Goal: Transaction & Acquisition: Purchase product/service

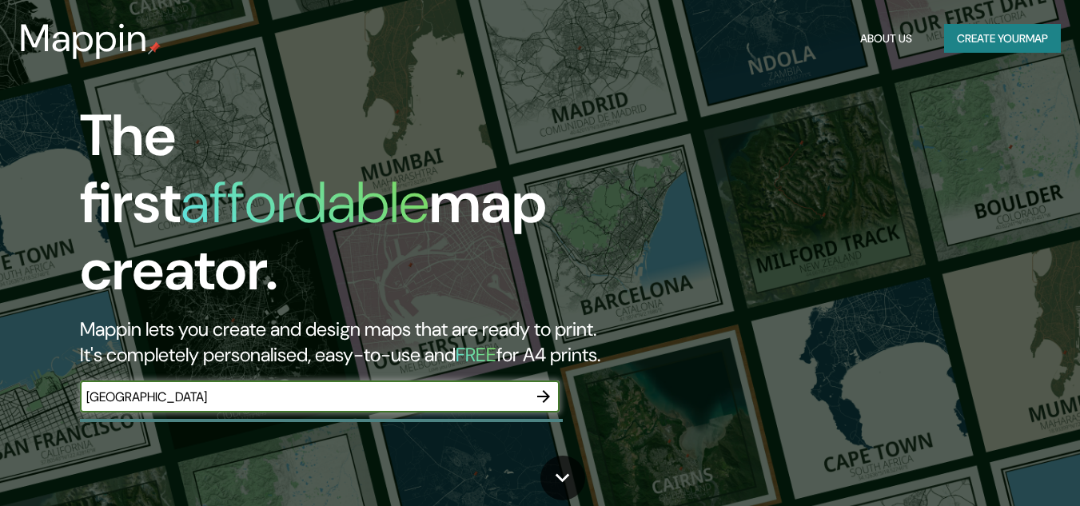
click at [545, 390] on icon "button" at bounding box center [543, 396] width 13 height 13
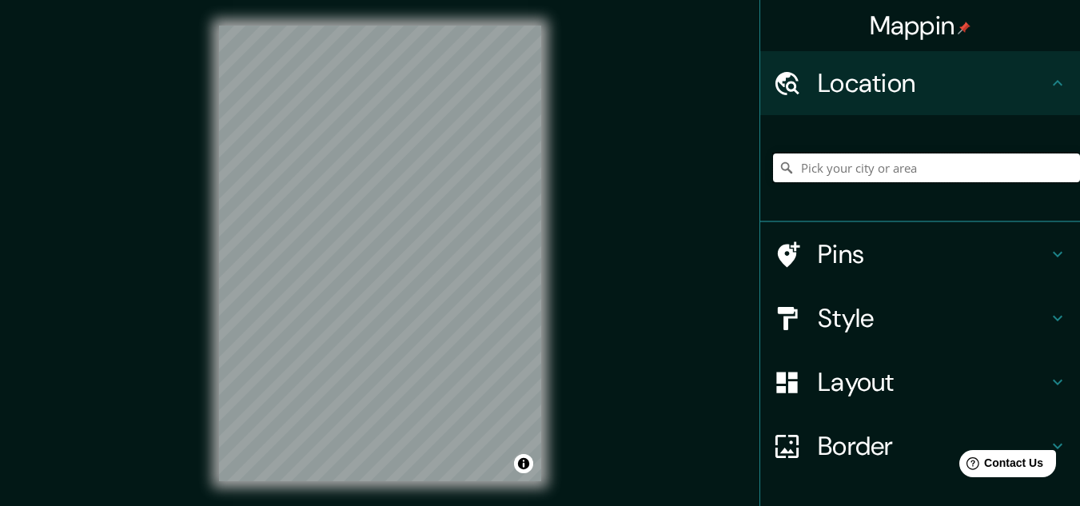
click at [856, 177] on input "Pick your city or area" at bounding box center [926, 168] width 307 height 29
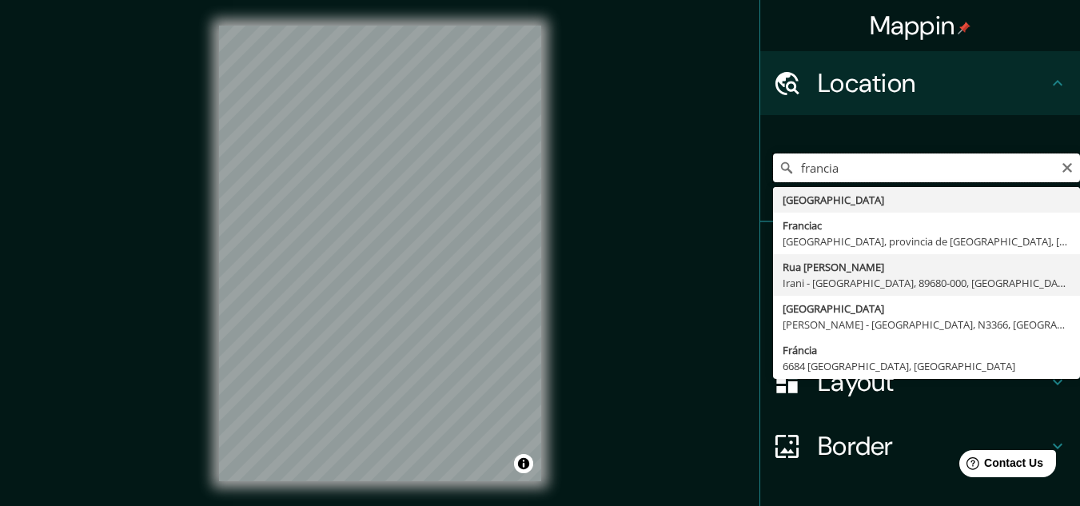
scroll to position [106, 0]
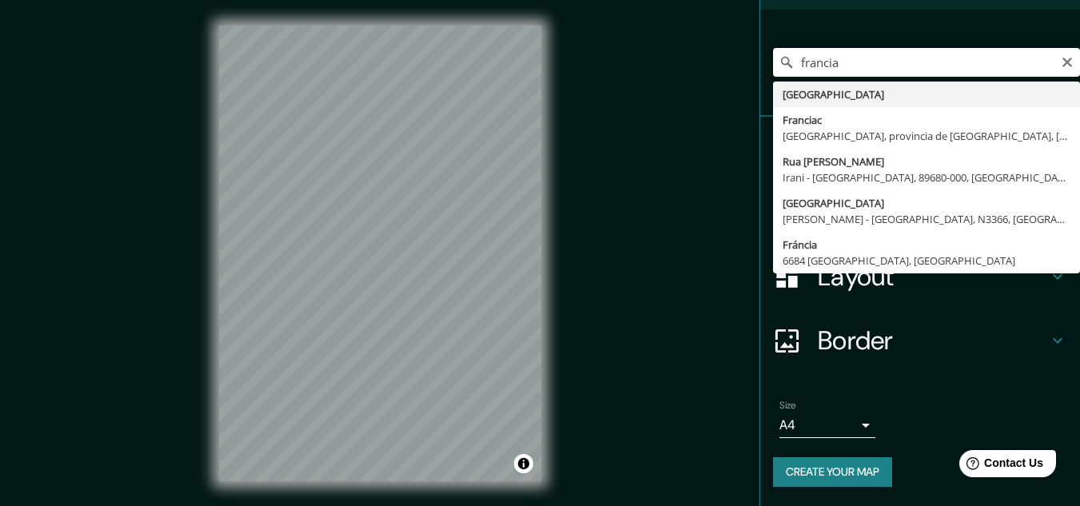
type input "francia"
click at [808, 421] on body "Mappin Location [GEOGRAPHIC_DATA][PERSON_NAME][GEOGRAPHIC_DATA] [GEOGRAPHIC_DAT…" at bounding box center [540, 253] width 1080 height 506
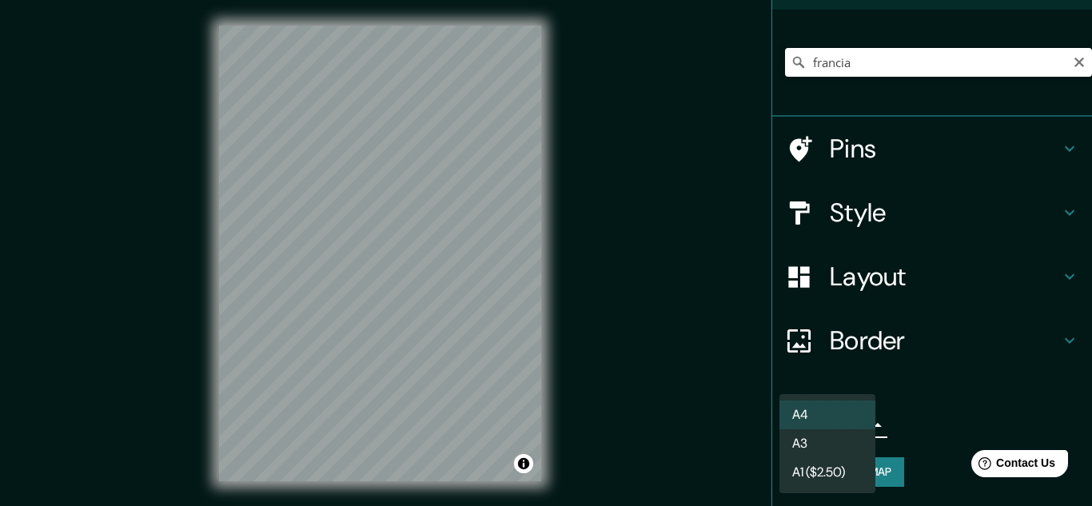
click at [813, 449] on li "A3" at bounding box center [828, 443] width 96 height 29
type input "a4"
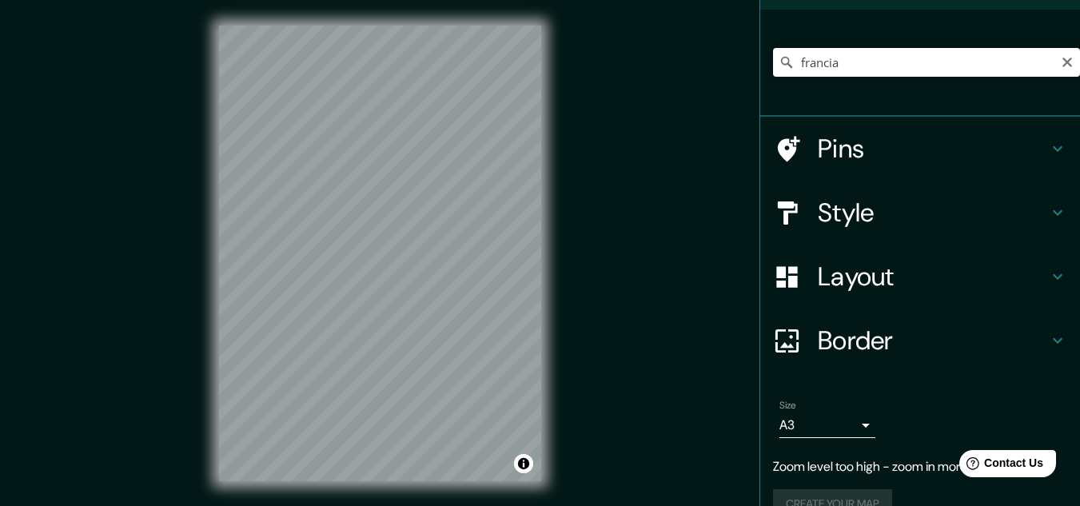
click at [894, 201] on h4 "Style" at bounding box center [933, 213] width 230 height 32
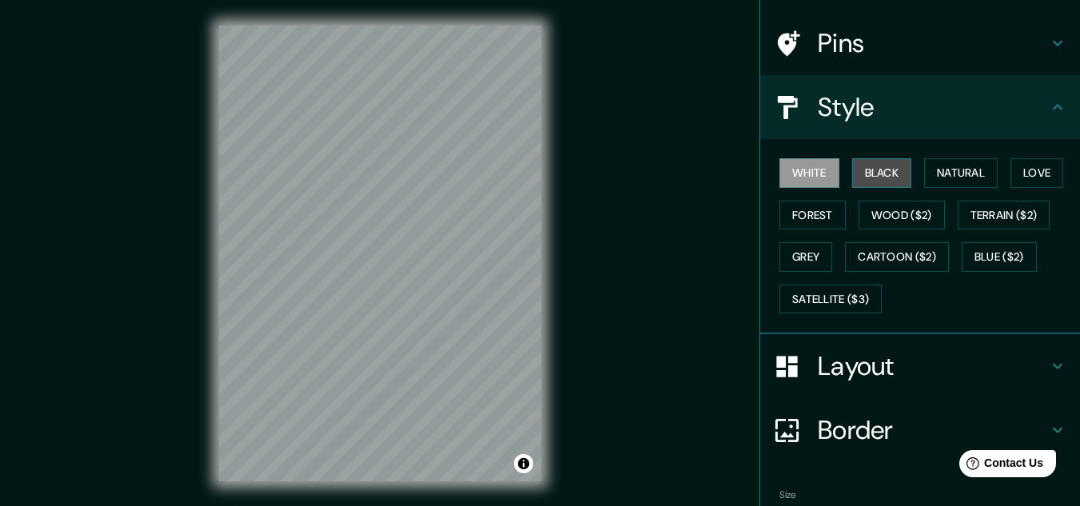
click at [884, 178] on button "Black" at bounding box center [882, 173] width 60 height 30
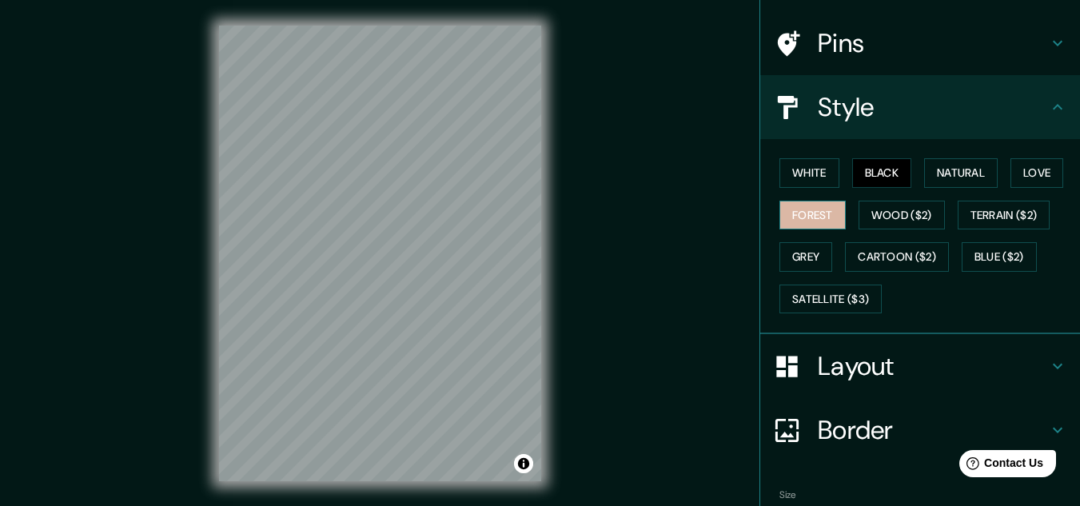
click at [821, 215] on button "Forest" at bounding box center [813, 216] width 66 height 30
click at [797, 251] on button "Grey" at bounding box center [806, 257] width 53 height 30
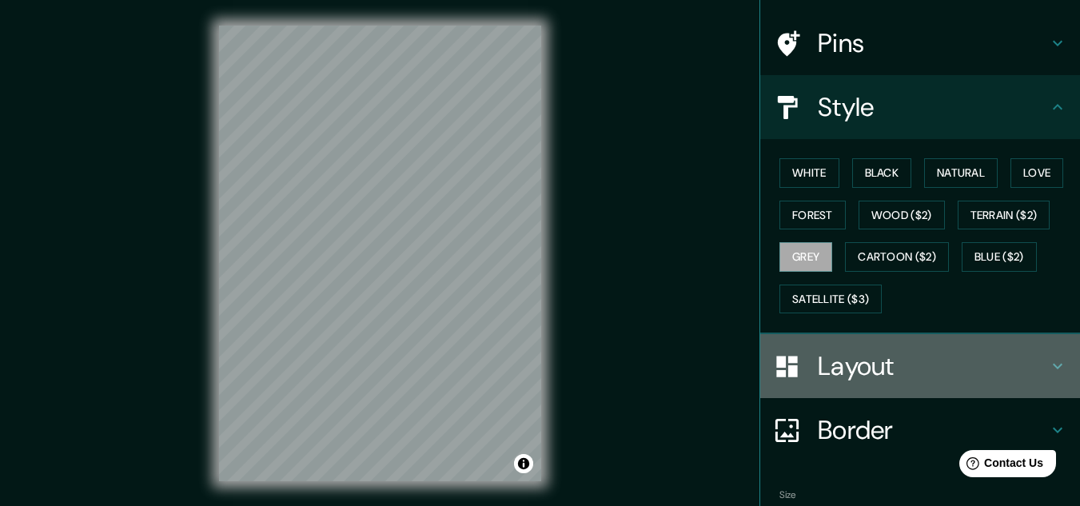
click at [941, 373] on h4 "Layout" at bounding box center [933, 366] width 230 height 32
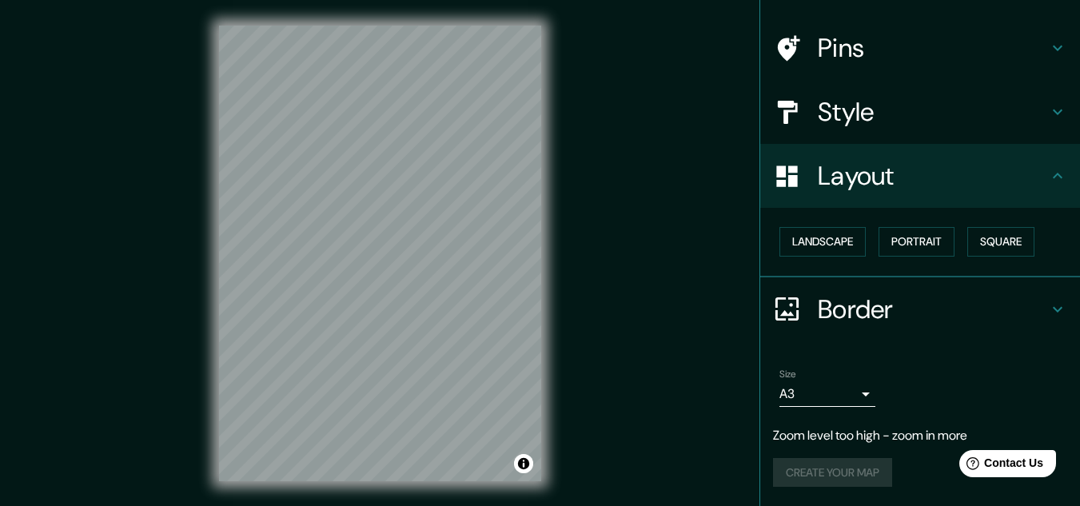
scroll to position [101, 0]
click at [827, 253] on button "Landscape" at bounding box center [823, 242] width 86 height 30
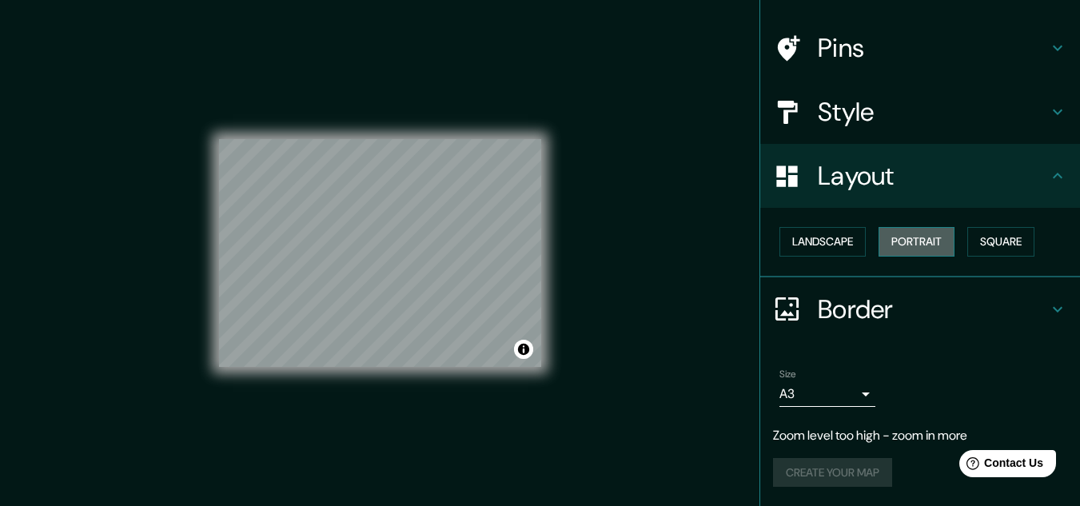
click at [887, 230] on button "Portrait" at bounding box center [917, 242] width 76 height 30
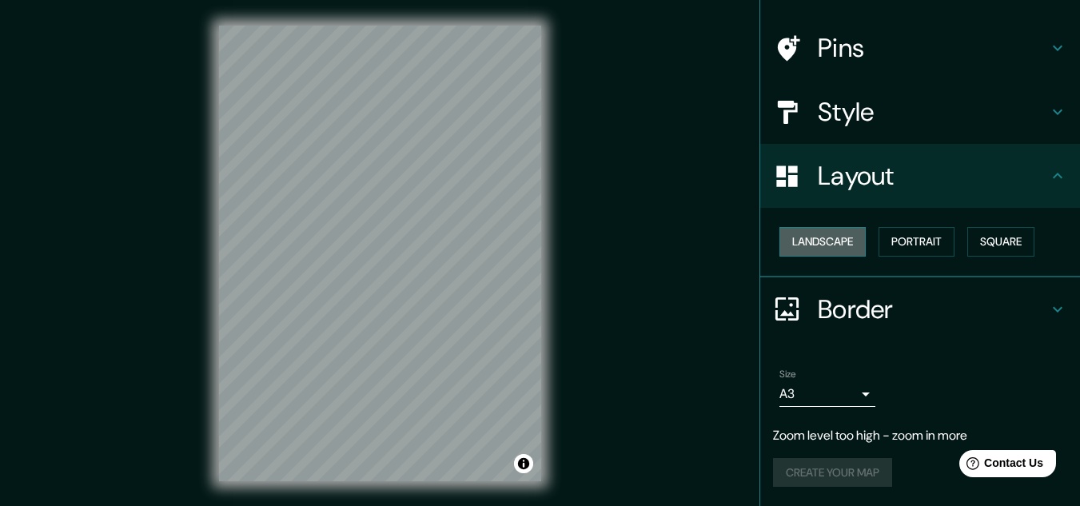
click at [848, 253] on button "Landscape" at bounding box center [823, 242] width 86 height 30
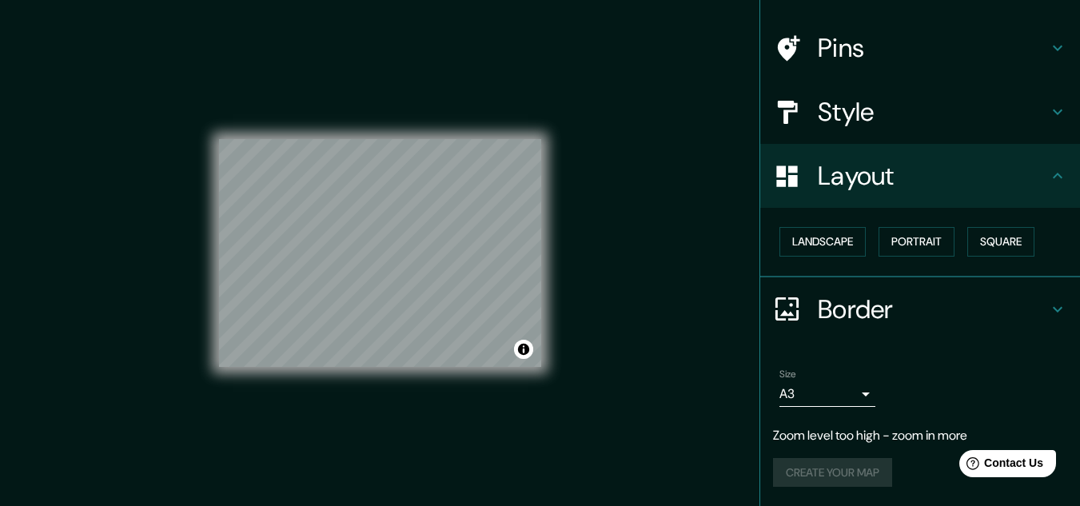
click at [411, 415] on div "© Mapbox © OpenStreetMap Improve this map" at bounding box center [380, 254] width 322 height 456
click at [559, 145] on div "© Mapbox © OpenStreetMap Improve this map" at bounding box center [380, 253] width 373 height 507
